Goal: Task Accomplishment & Management: Manage account settings

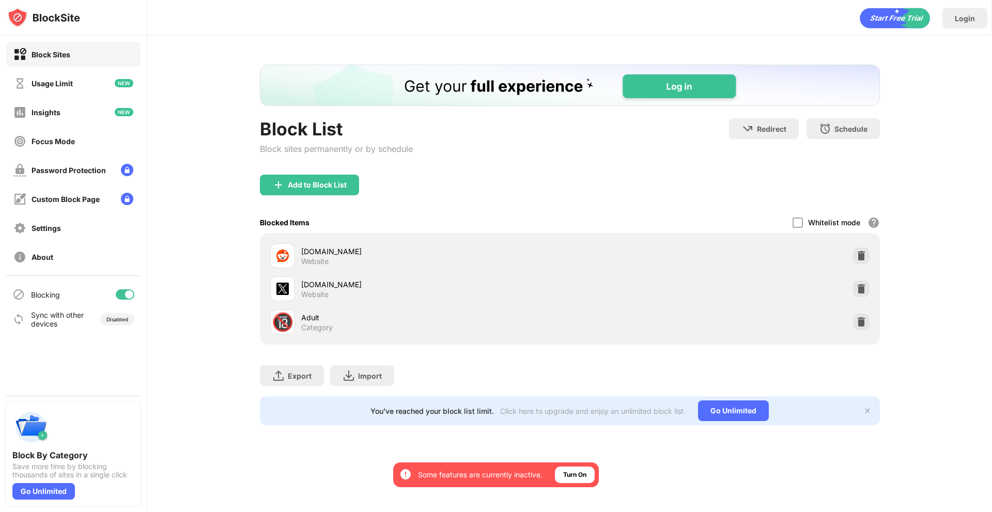
click at [696, 411] on div "You’ve reached your block list limit. Click here to upgrade and enjoy an unlimi…" at bounding box center [570, 410] width 620 height 29
click at [715, 415] on div "Go Unlimited" at bounding box center [733, 410] width 71 height 21
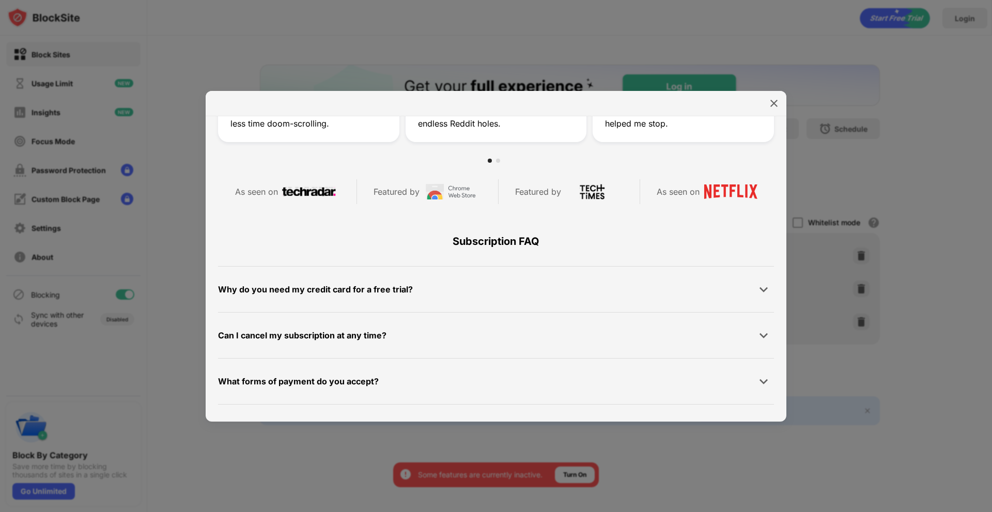
scroll to position [491, 0]
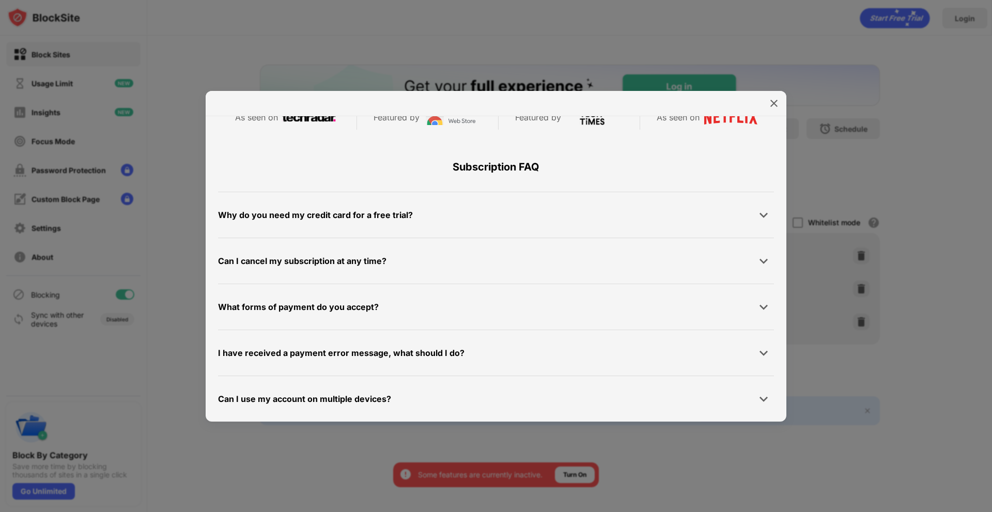
click at [683, 502] on div at bounding box center [496, 256] width 992 height 512
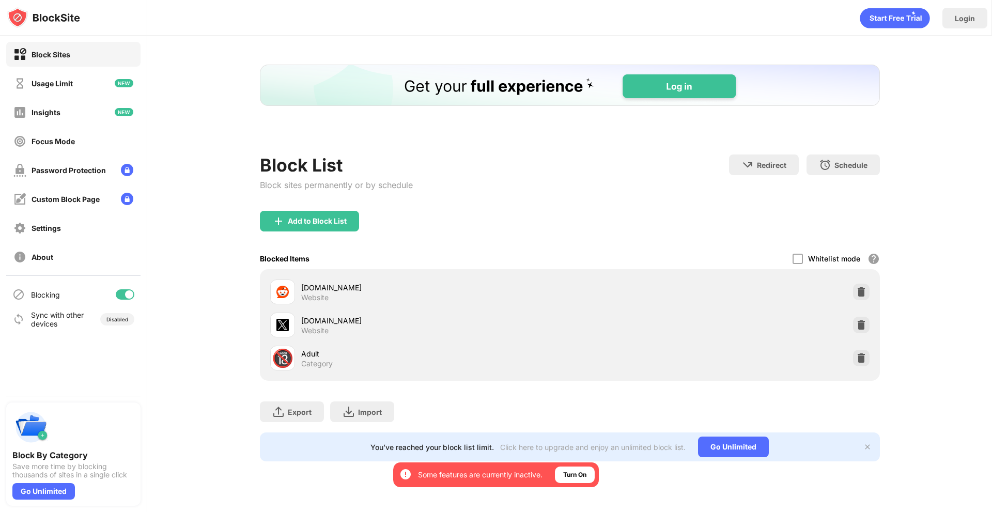
scroll to position [0, 0]
